Goal: Navigation & Orientation: Find specific page/section

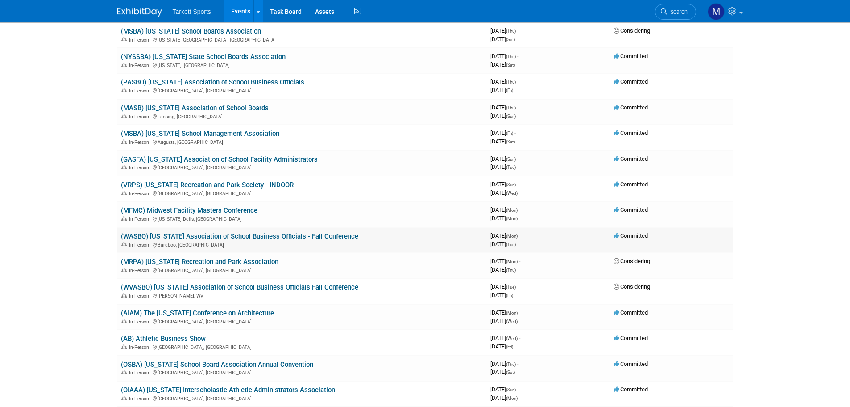
scroll to position [848, 0]
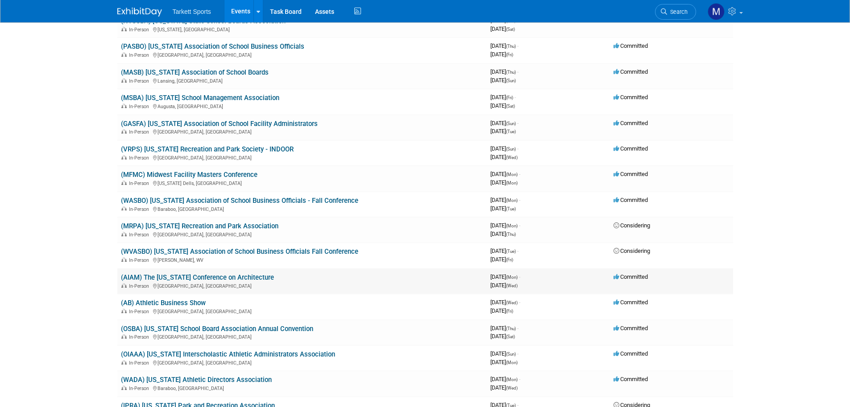
click at [221, 278] on link "(AIAM) The [US_STATE] Conference on Architecture" at bounding box center [197, 277] width 153 height 8
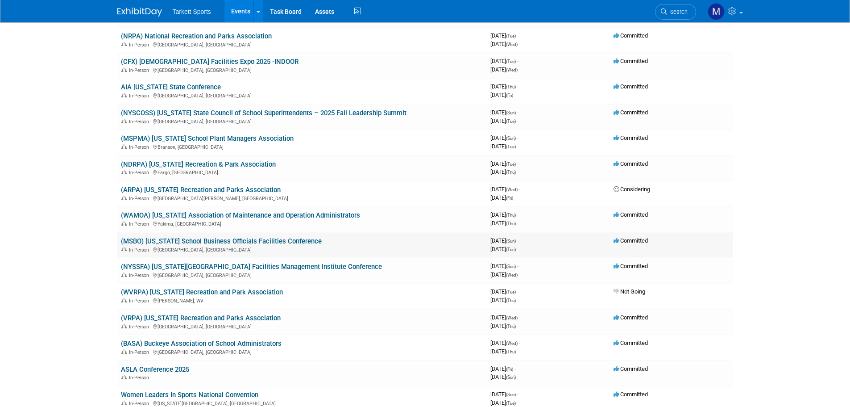
scroll to position [179, 0]
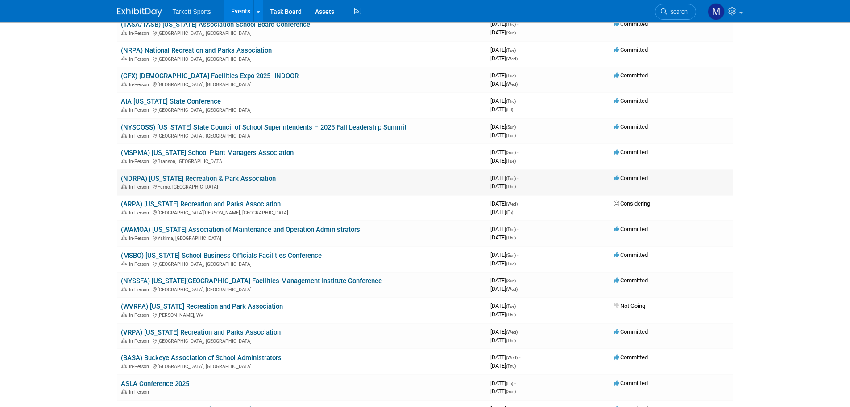
click at [211, 179] on link "(NDRPA) [US_STATE] Recreation & Park Association" at bounding box center [198, 179] width 155 height 8
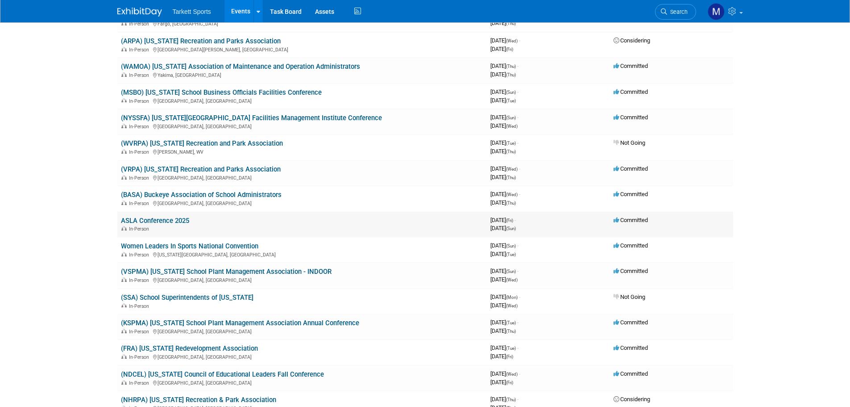
scroll to position [357, 0]
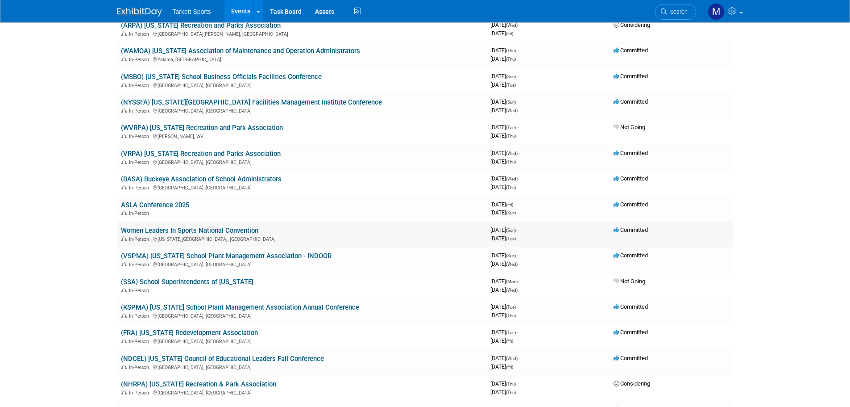
click at [217, 230] on link "Women Leaders In Sports National Convention" at bounding box center [189, 230] width 137 height 8
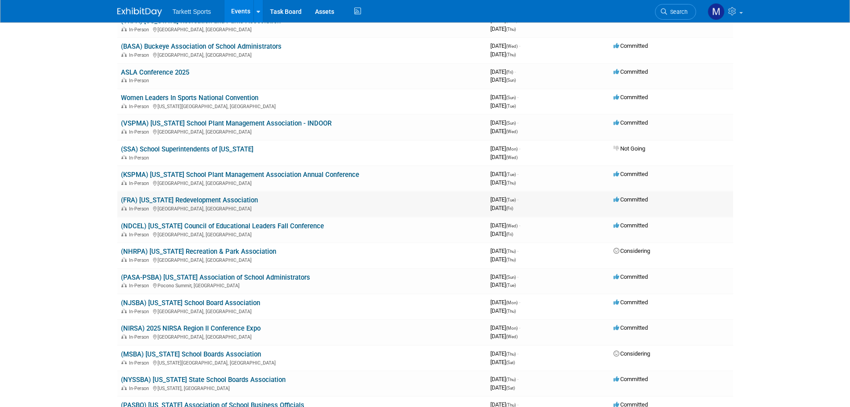
scroll to position [491, 0]
click at [230, 221] on link "(NDCEL) [US_STATE] Council of Educational Leaders Fall Conference" at bounding box center [222, 224] width 203 height 8
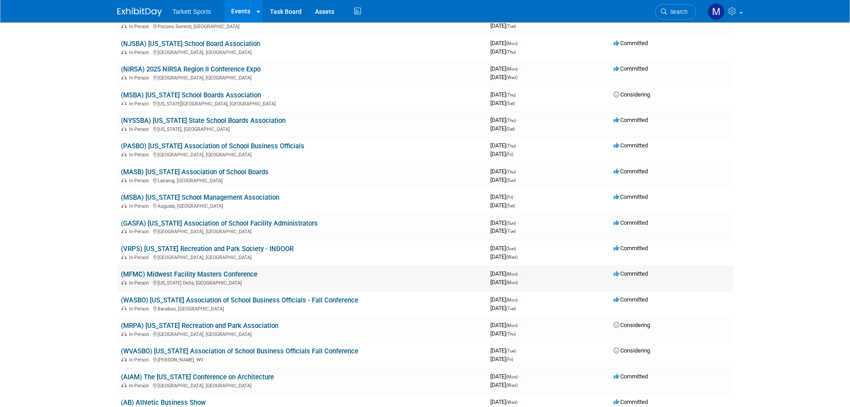
scroll to position [759, 0]
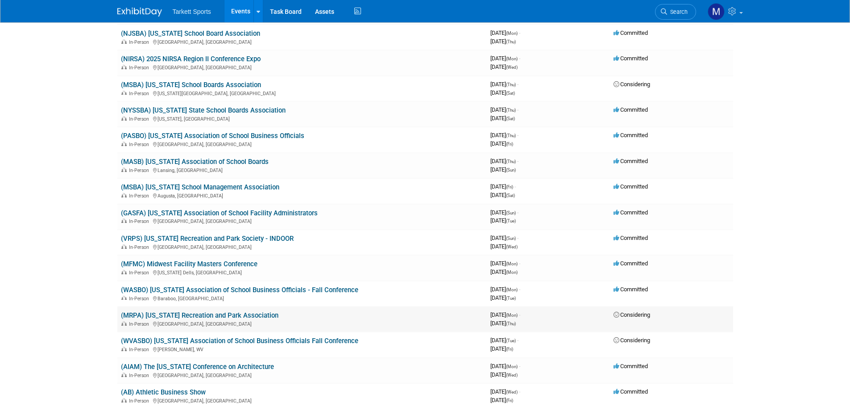
click at [233, 312] on link "(MRPA) [US_STATE] Recreation and Park Association" at bounding box center [200, 315] width 158 height 8
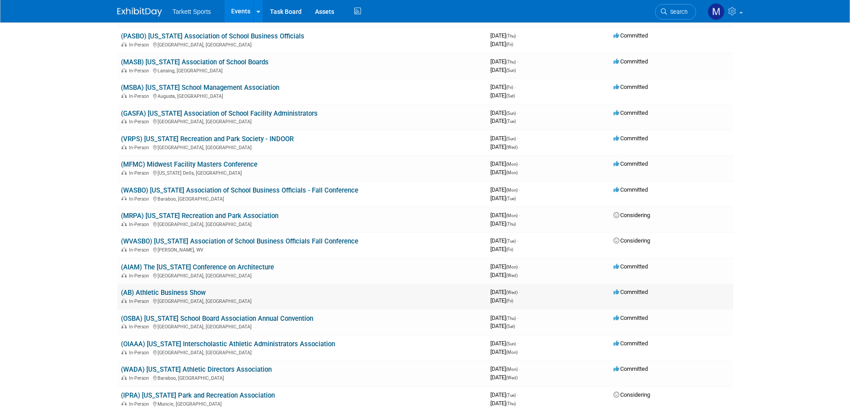
scroll to position [893, 0]
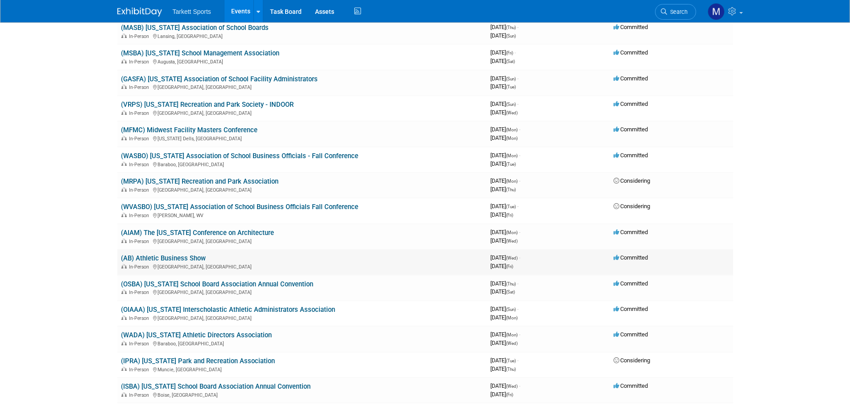
click at [188, 258] on link "(AB) Athletic Business Show" at bounding box center [163, 258] width 85 height 8
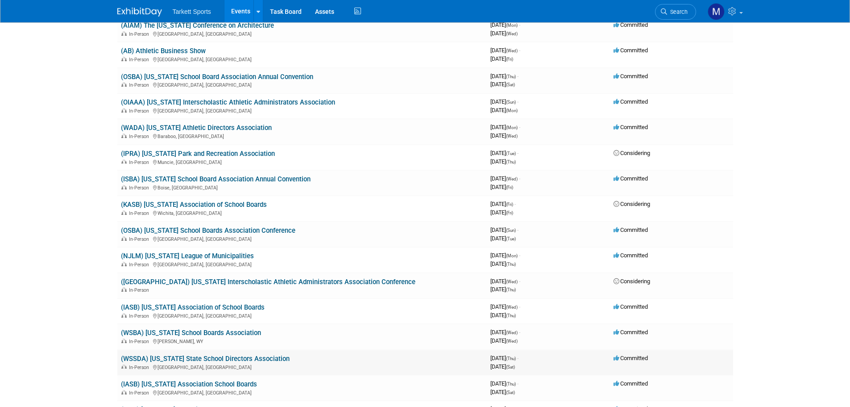
scroll to position [1116, 0]
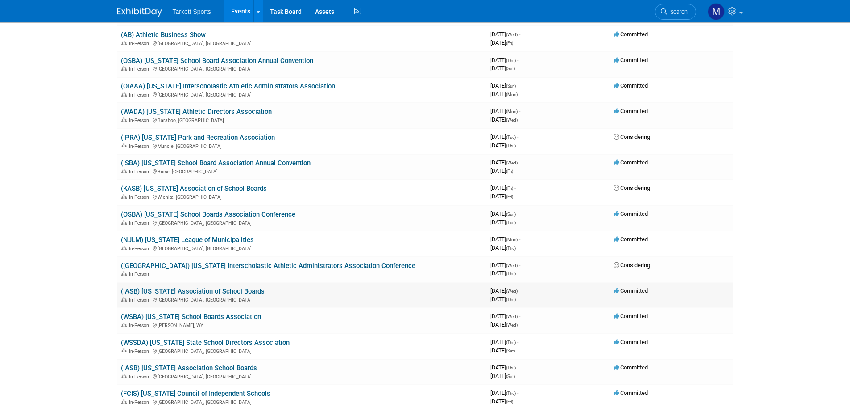
click at [230, 288] on link "(IASB) [US_STATE] Association of School Boards" at bounding box center [193, 291] width 144 height 8
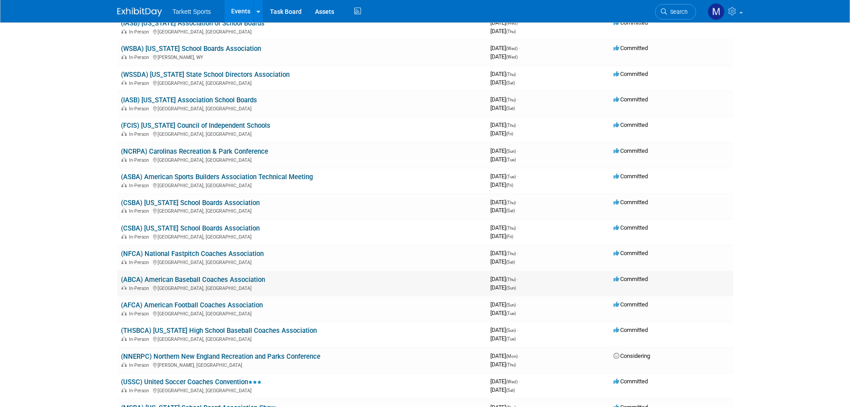
scroll to position [1428, 0]
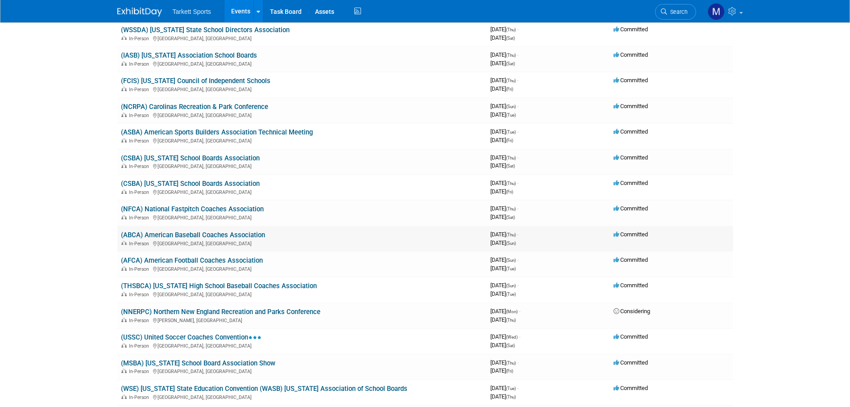
click at [224, 233] on link "(ABCA) American Baseball Coaches Association" at bounding box center [193, 235] width 144 height 8
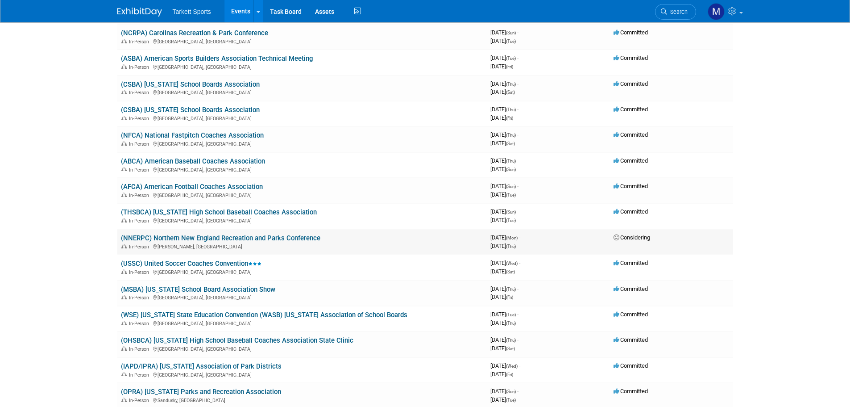
scroll to position [1518, 0]
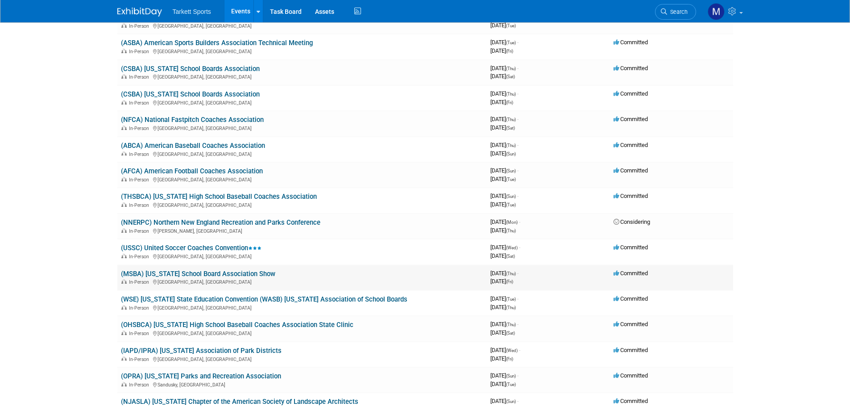
click at [240, 274] on link "(MSBA) Minnesota School Board Association Show" at bounding box center [198, 274] width 154 height 8
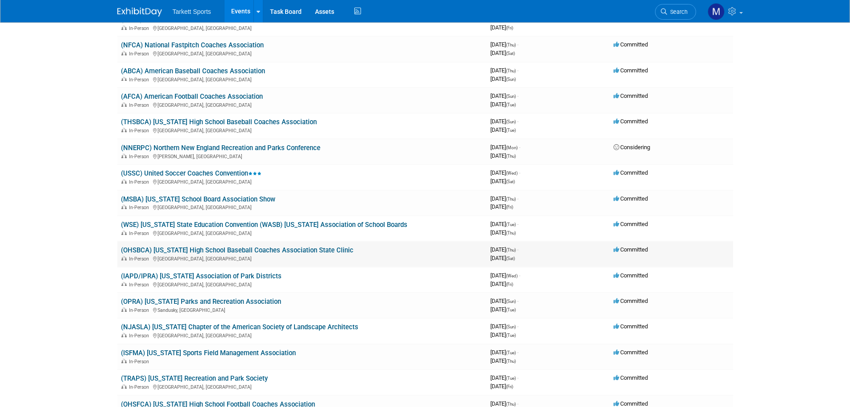
scroll to position [1607, 0]
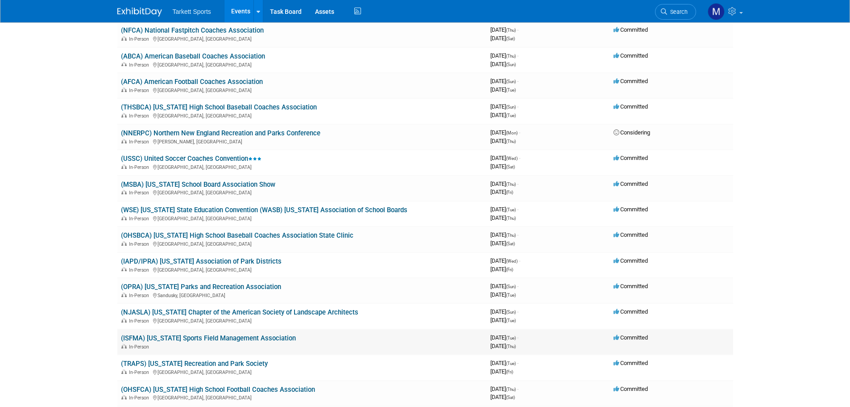
click at [234, 337] on link "(ISFMA) Iowa Sports Field Management Association" at bounding box center [208, 338] width 175 height 8
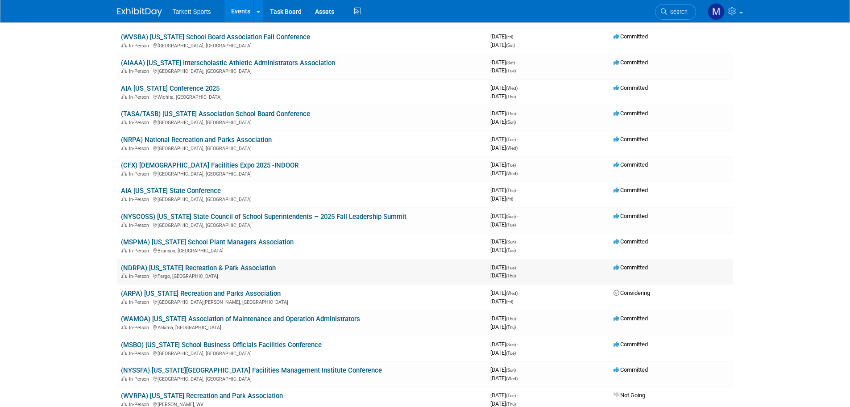
scroll to position [134, 0]
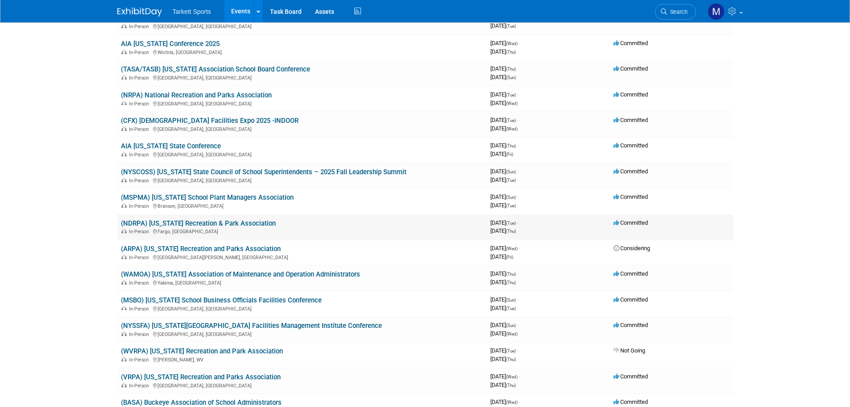
click at [225, 225] on link "(NDRPA) [US_STATE] Recreation & Park Association" at bounding box center [198, 223] width 155 height 8
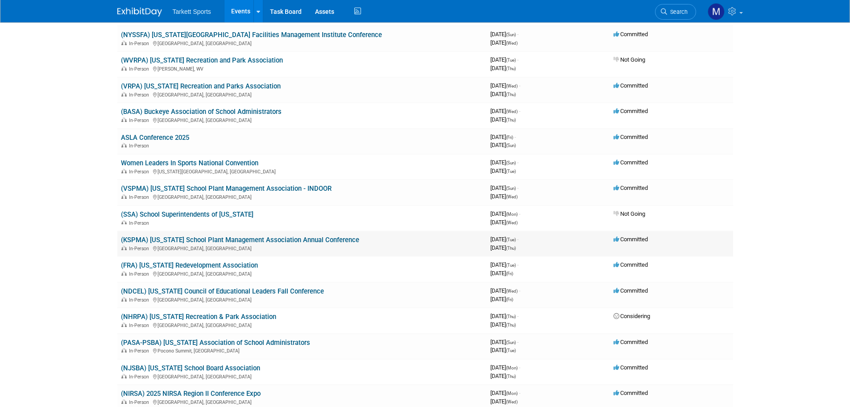
scroll to position [446, 0]
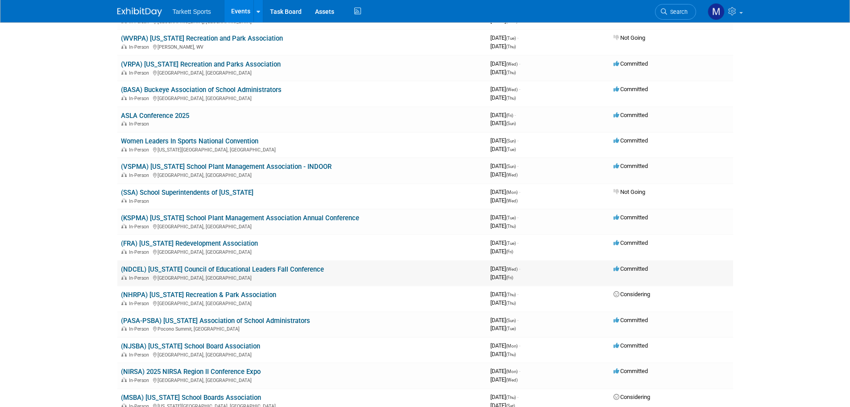
click at [260, 271] on link "(NDCEL) North Dakota Council of Educational Leaders Fall Conference" at bounding box center [222, 269] width 203 height 8
click at [255, 268] on link "(NDCEL) North Dakota Council of Educational Leaders Fall Conference" at bounding box center [222, 269] width 203 height 8
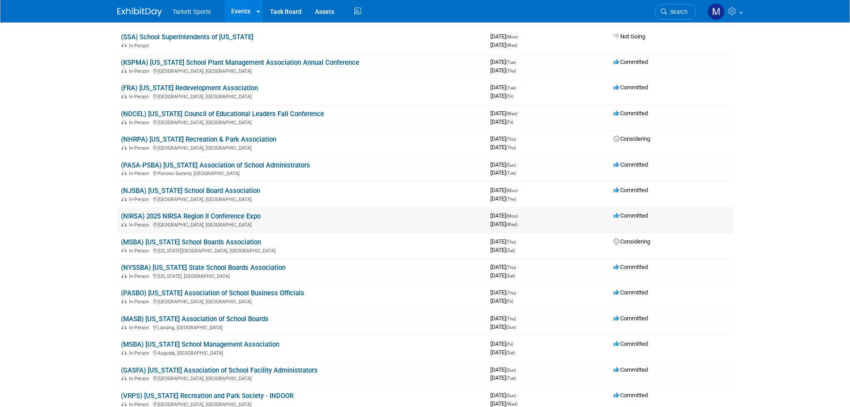
scroll to position [625, 0]
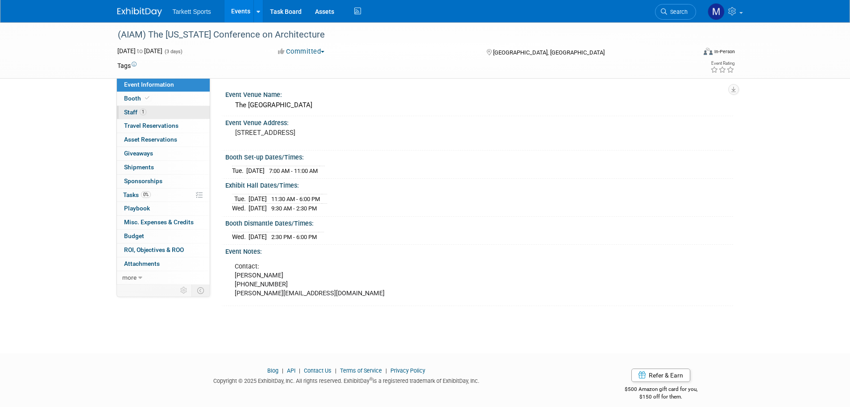
click at [162, 116] on link "1 Staff 1" at bounding box center [163, 112] width 93 height 13
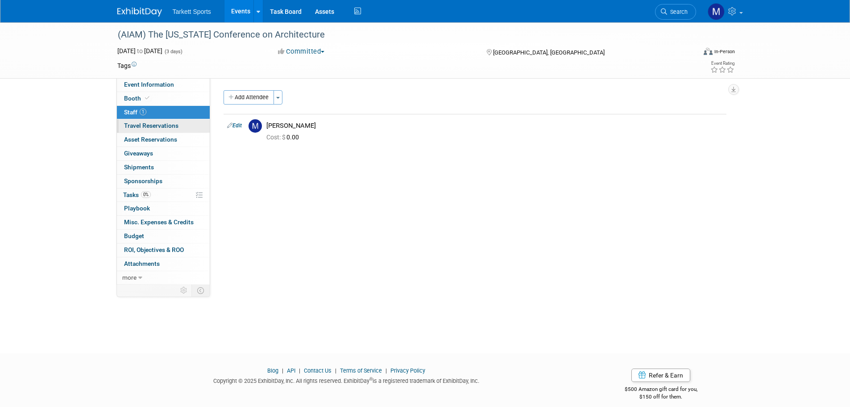
click at [166, 127] on span "Travel Reservations 0" at bounding box center [151, 125] width 54 height 7
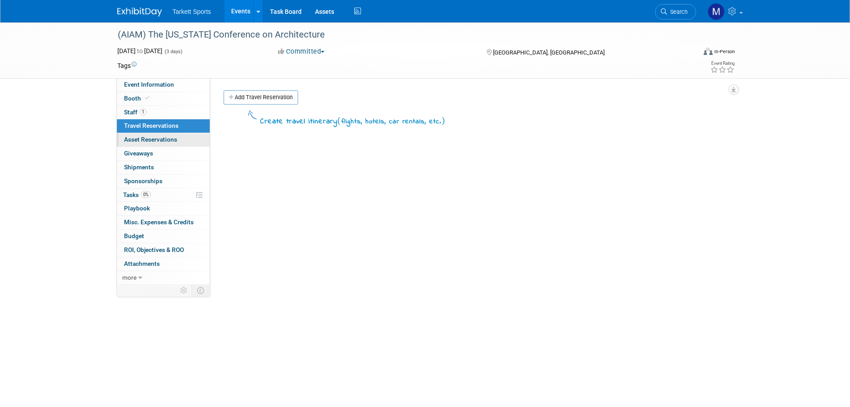
click at [160, 141] on span "Asset Reservations 0" at bounding box center [150, 139] width 53 height 7
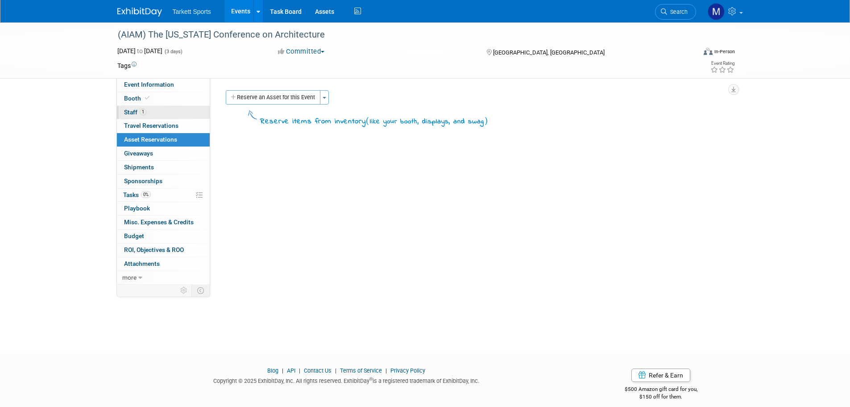
click at [160, 111] on link "1 Staff 1" at bounding box center [163, 112] width 93 height 13
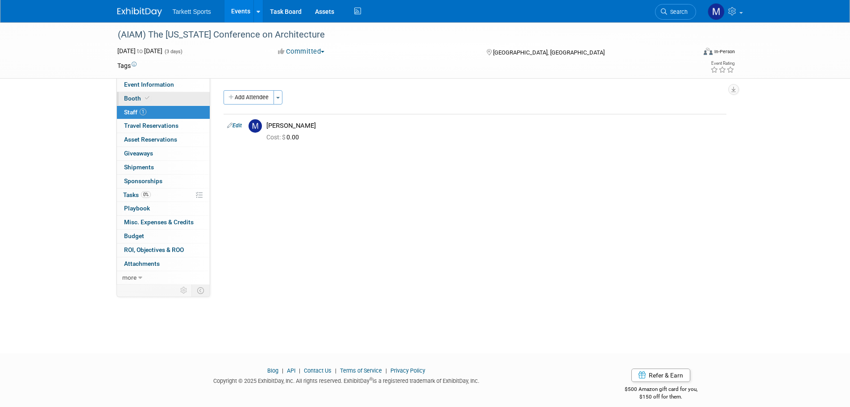
click at [155, 96] on link "Booth" at bounding box center [163, 98] width 93 height 13
select select "FieldTurf, [PERSON_NAME], Indoor"
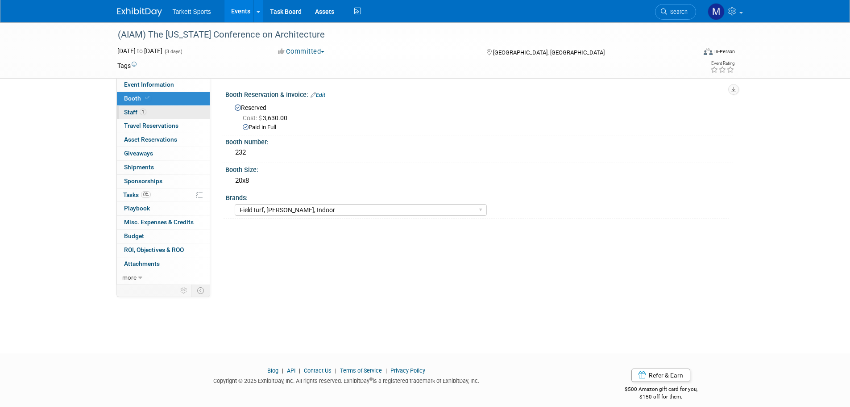
click at [161, 118] on link "1 Staff 1" at bounding box center [163, 112] width 93 height 13
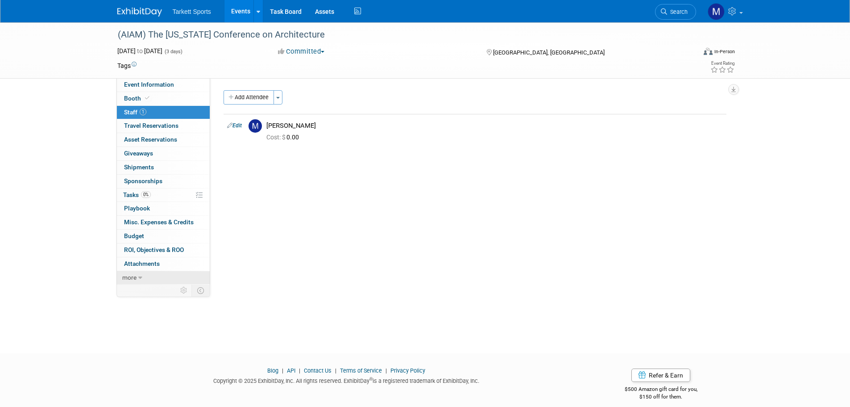
click at [138, 276] on icon at bounding box center [140, 277] width 4 height 6
click at [169, 87] on span "Event Information" at bounding box center [149, 84] width 50 height 7
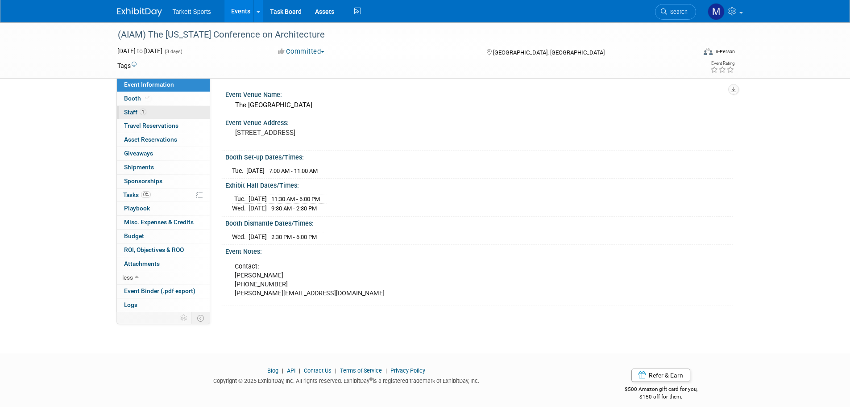
click at [165, 110] on link "1 Staff 1" at bounding box center [163, 112] width 93 height 13
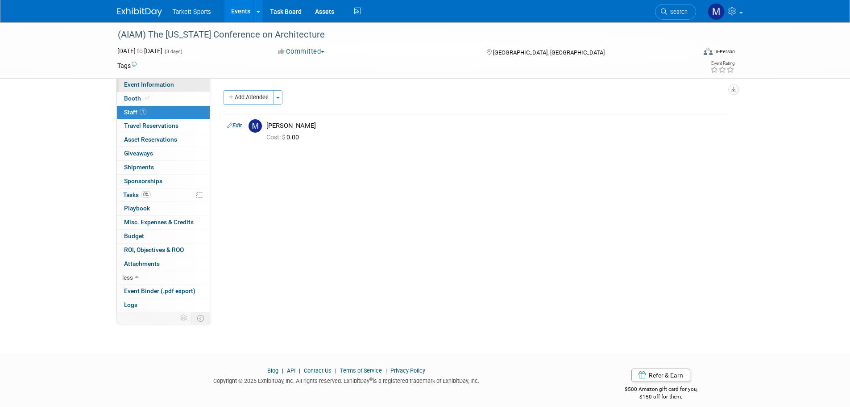
click at [171, 85] on span "Event Information" at bounding box center [149, 84] width 50 height 7
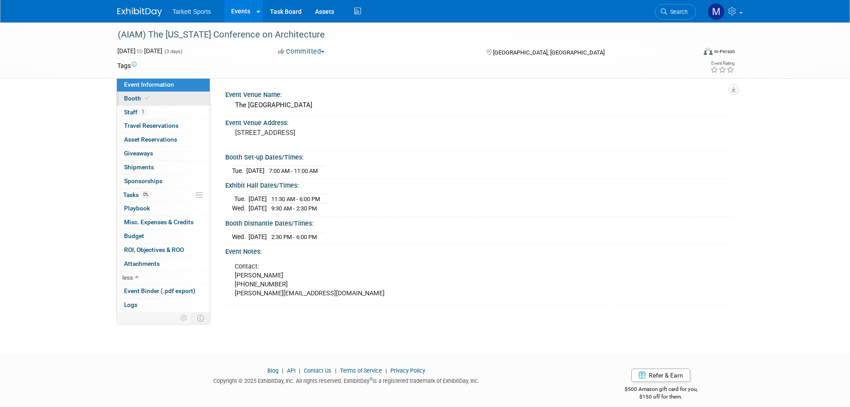
click at [172, 102] on link "Booth" at bounding box center [163, 98] width 93 height 13
select select "FieldTurf, [PERSON_NAME], Indoor"
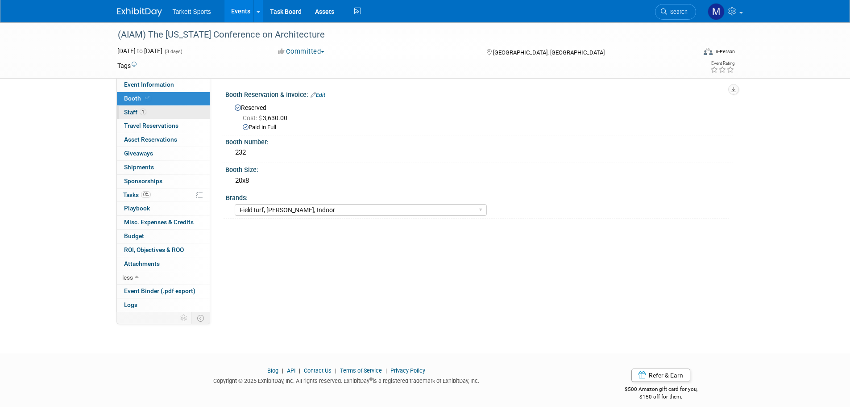
click at [177, 117] on link "1 Staff 1" at bounding box center [163, 112] width 93 height 13
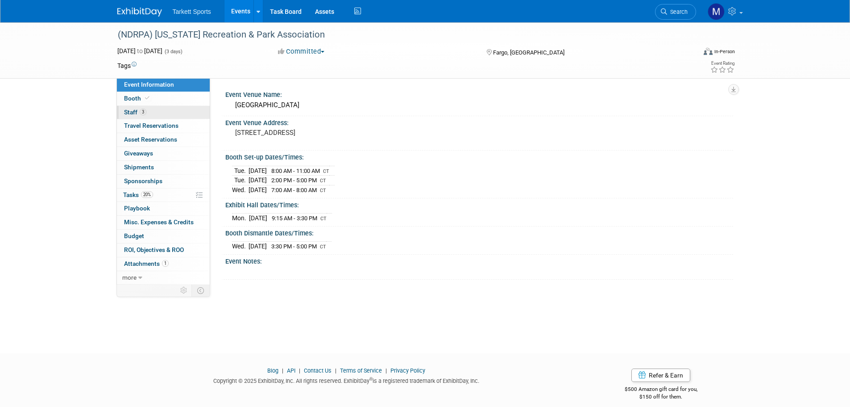
click at [157, 109] on link "3 Staff 3" at bounding box center [163, 112] width 93 height 13
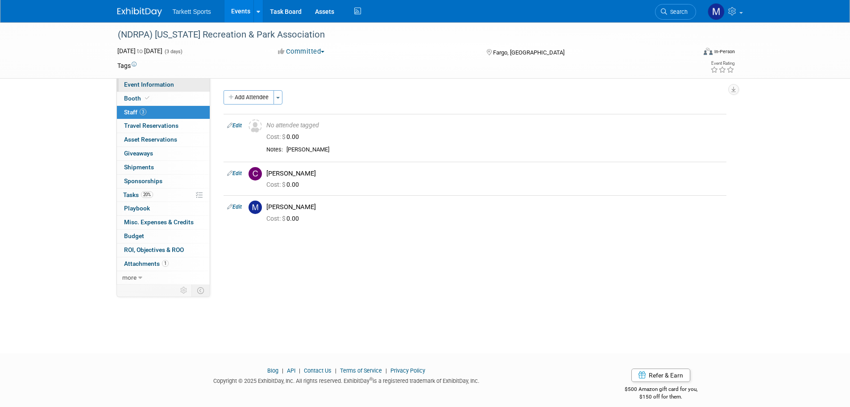
click at [164, 87] on span "Event Information" at bounding box center [149, 84] width 50 height 7
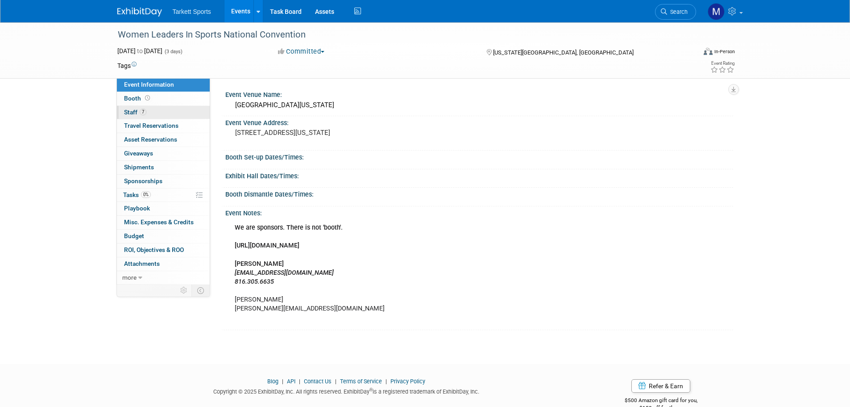
click at [172, 113] on link "7 Staff 7" at bounding box center [163, 112] width 93 height 13
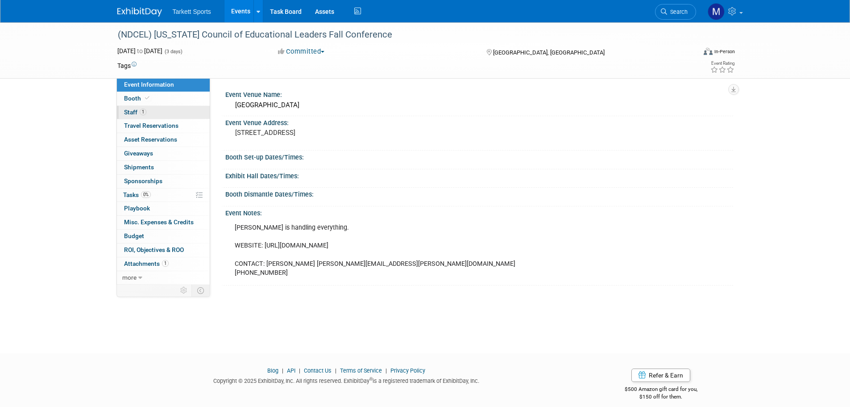
click at [170, 109] on link "1 Staff 1" at bounding box center [163, 112] width 93 height 13
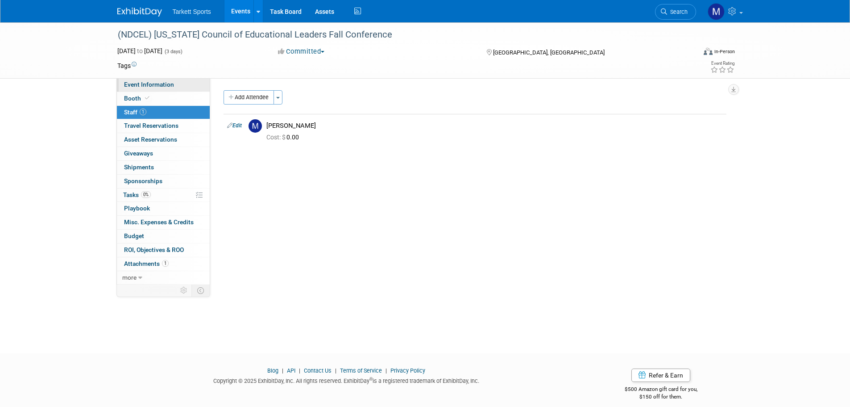
click at [166, 88] on link "Event Information" at bounding box center [163, 84] width 93 height 13
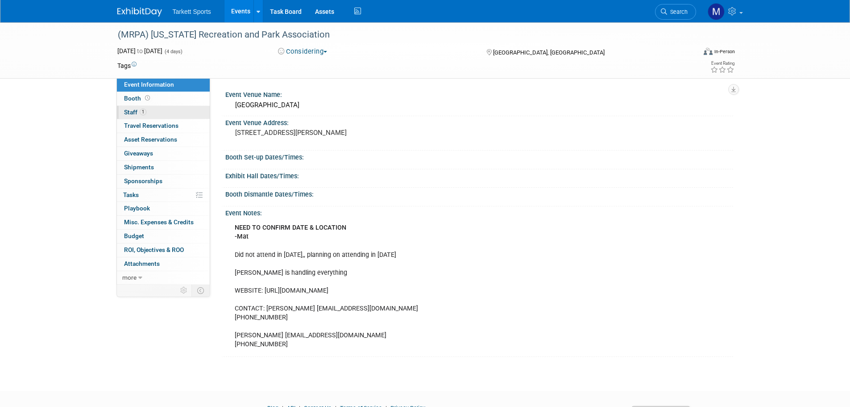
click at [157, 112] on link "1 Staff 1" at bounding box center [163, 112] width 93 height 13
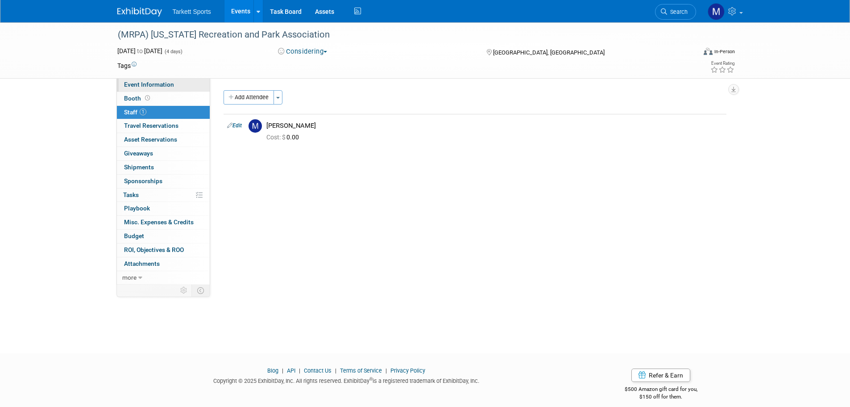
click at [179, 86] on link "Event Information" at bounding box center [163, 84] width 93 height 13
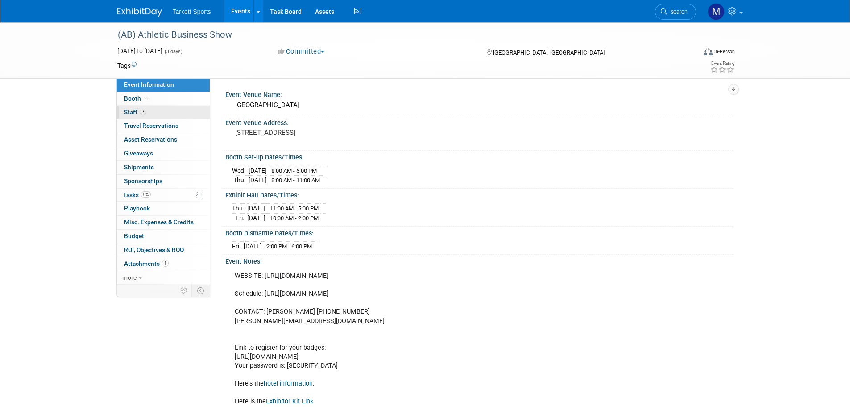
click at [189, 111] on link "7 Staff 7" at bounding box center [163, 112] width 93 height 13
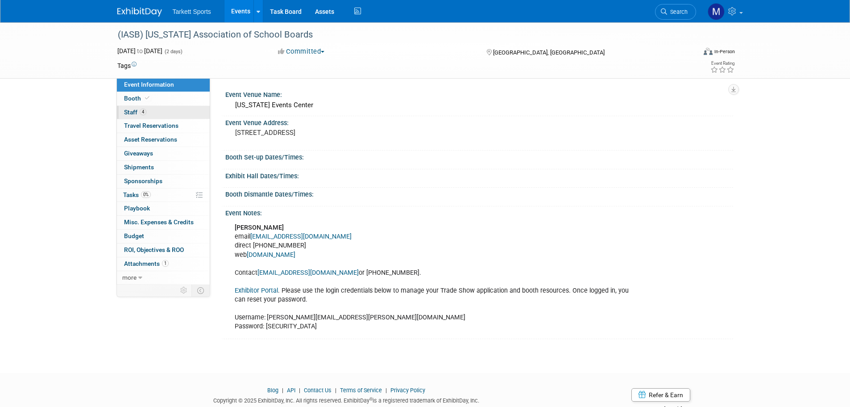
click at [165, 111] on link "4 Staff 4" at bounding box center [163, 112] width 93 height 13
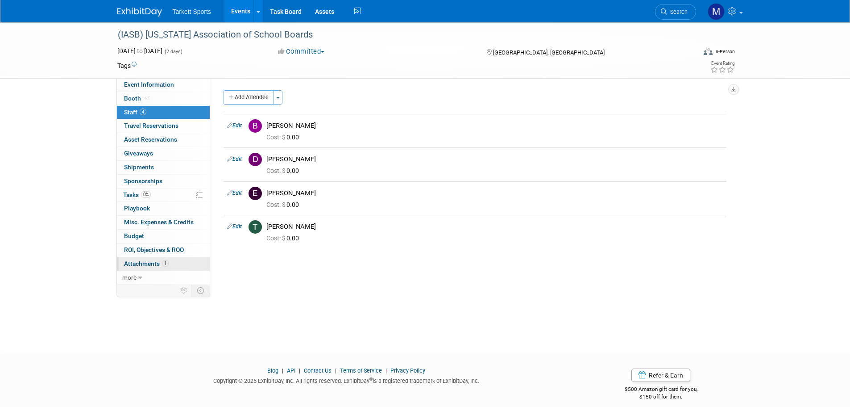
click at [188, 262] on link "1 Attachments 1" at bounding box center [163, 263] width 93 height 13
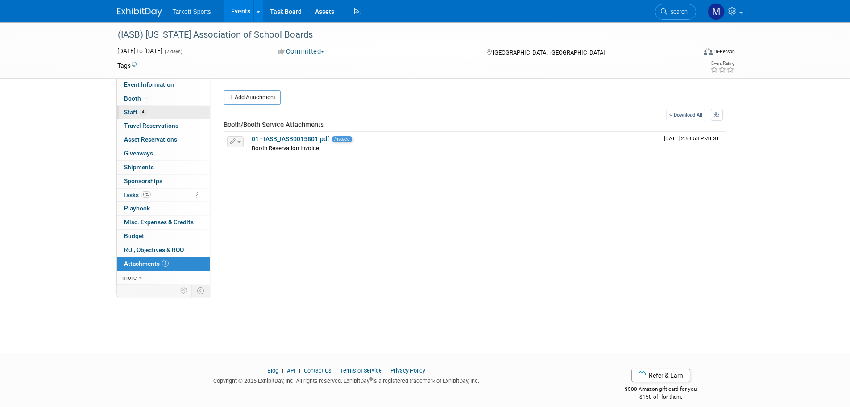
click at [171, 107] on link "4 Staff 4" at bounding box center [163, 112] width 93 height 13
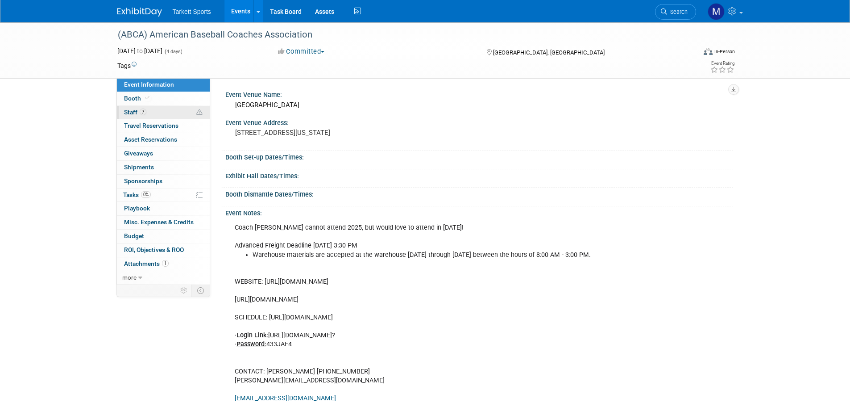
click at [152, 107] on link "7 Staff 7" at bounding box center [163, 112] width 93 height 13
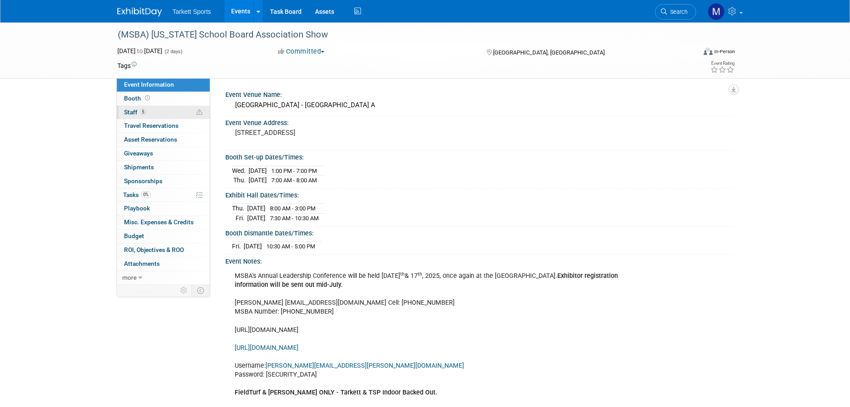
click at [160, 108] on link "5 Staff 5" at bounding box center [163, 112] width 93 height 13
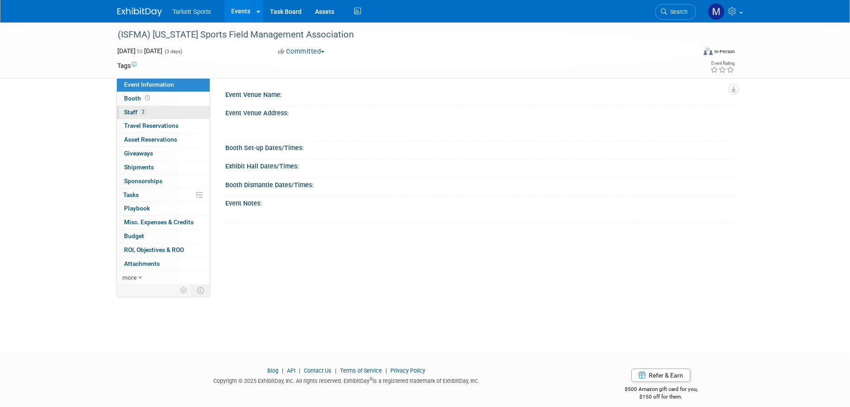
click at [177, 112] on link "2 Staff 2" at bounding box center [163, 112] width 93 height 13
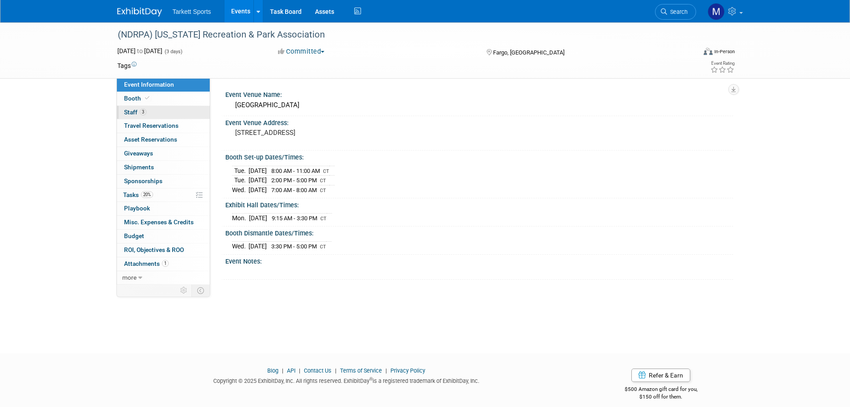
click at [167, 111] on link "3 Staff 3" at bounding box center [163, 112] width 93 height 13
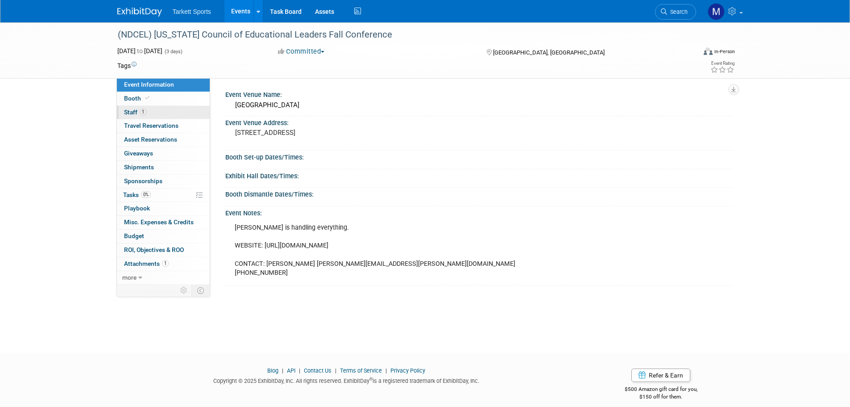
click at [151, 110] on link "1 Staff 1" at bounding box center [163, 112] width 93 height 13
click at [166, 101] on link "Booth" at bounding box center [163, 98] width 93 height 13
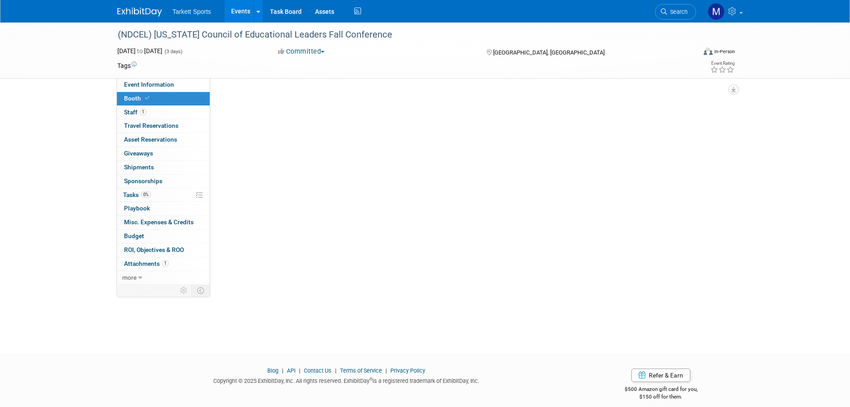
select select "FieldTurf"
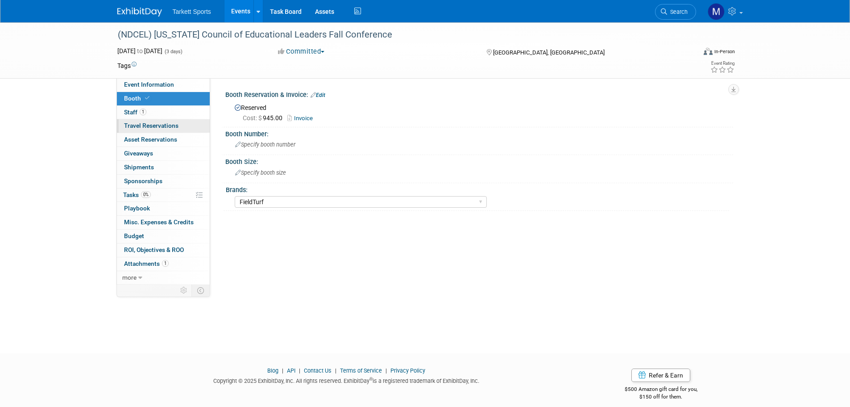
click at [168, 126] on span "Travel Reservations 0" at bounding box center [151, 125] width 54 height 7
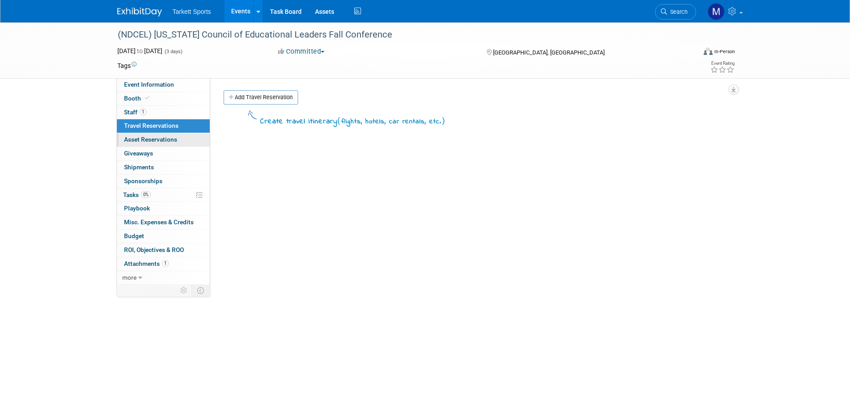
click at [170, 134] on link "0 Asset Reservations 0" at bounding box center [163, 139] width 93 height 13
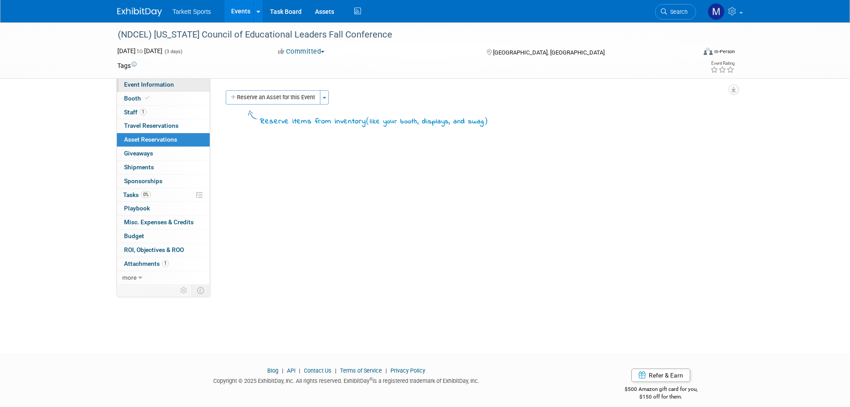
click at [144, 83] on span "Event Information" at bounding box center [149, 84] width 50 height 7
